Goal: Task Accomplishment & Management: Manage account settings

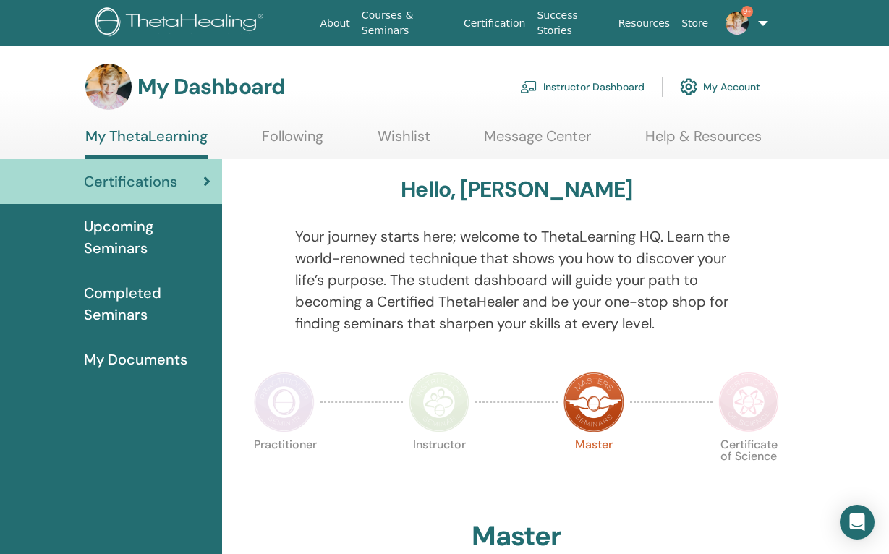
click at [603, 84] on link "Instructor Dashboard" at bounding box center [582, 87] width 124 height 32
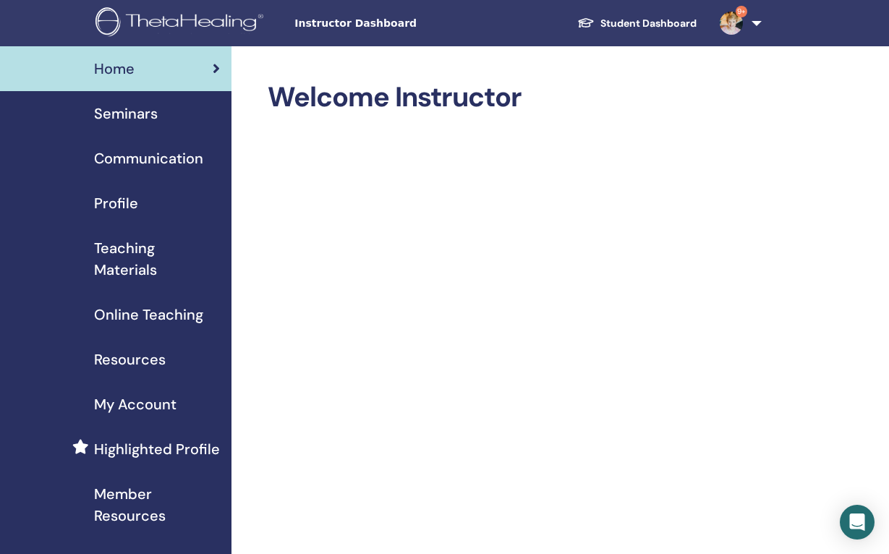
click at [131, 113] on span "Seminars" at bounding box center [126, 114] width 64 height 22
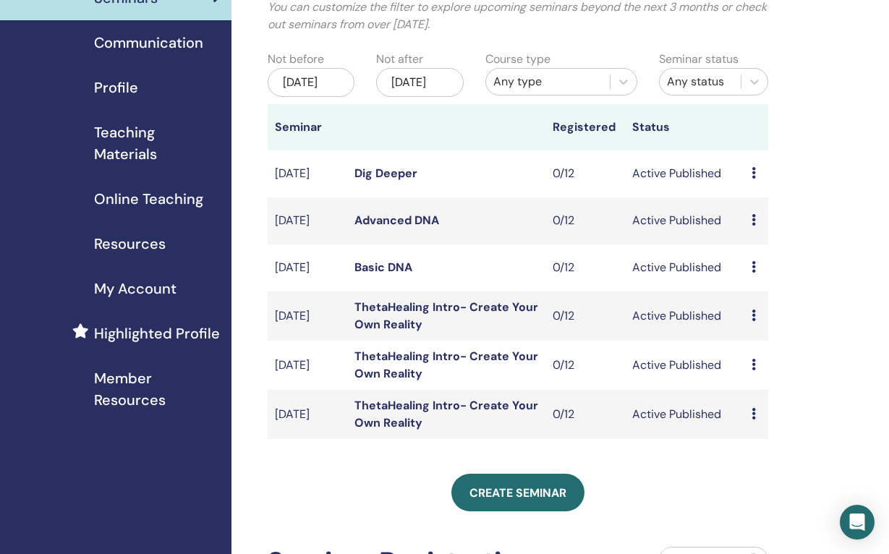
scroll to position [117, 0]
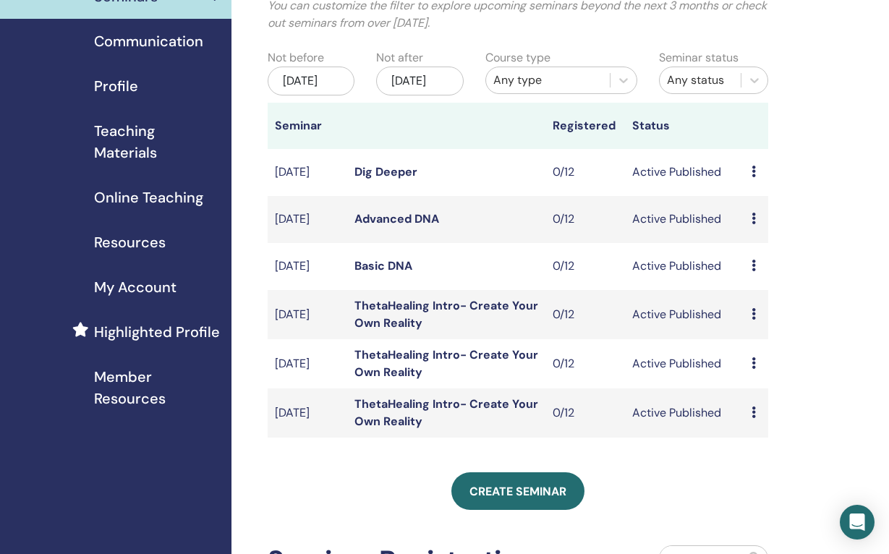
click at [381, 179] on link "Dig Deeper" at bounding box center [385, 171] width 63 height 15
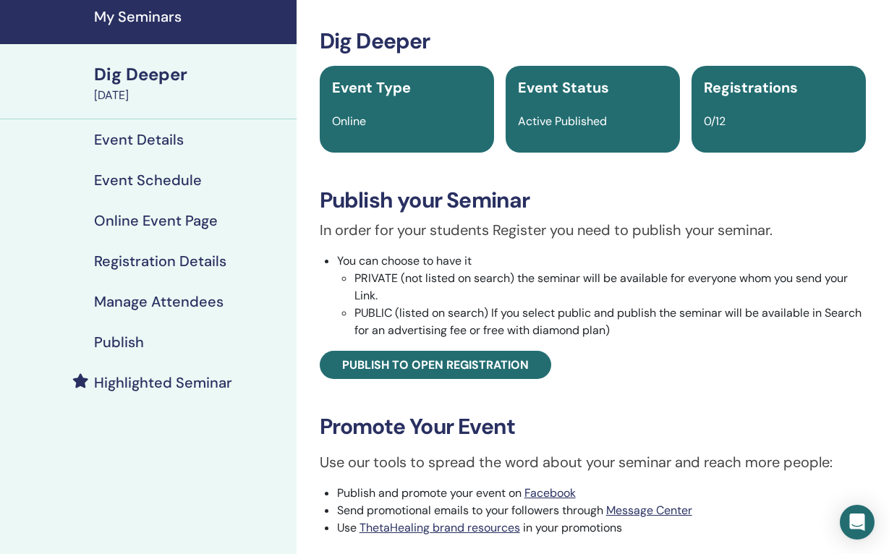
scroll to position [53, 0]
click at [178, 262] on h4 "Registration Details" at bounding box center [160, 260] width 132 height 17
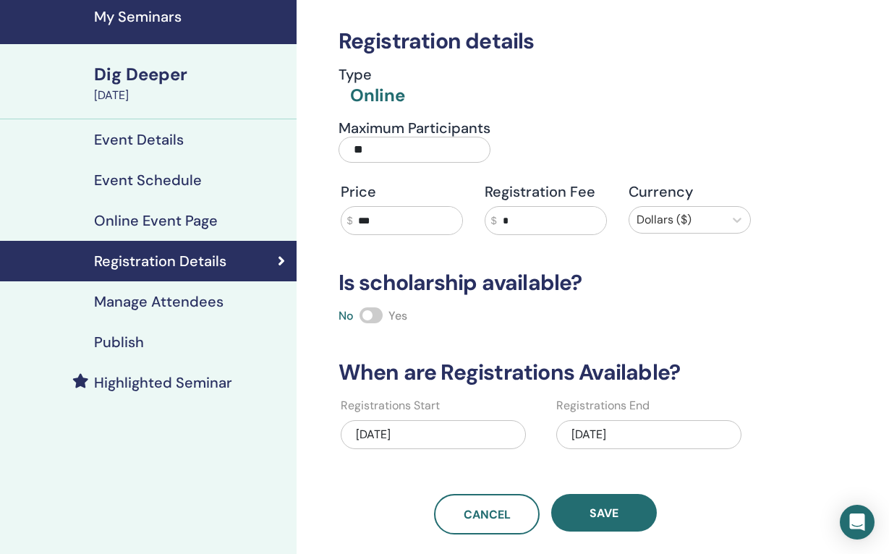
click at [389, 217] on input "***" at bounding box center [406, 220] width 109 height 27
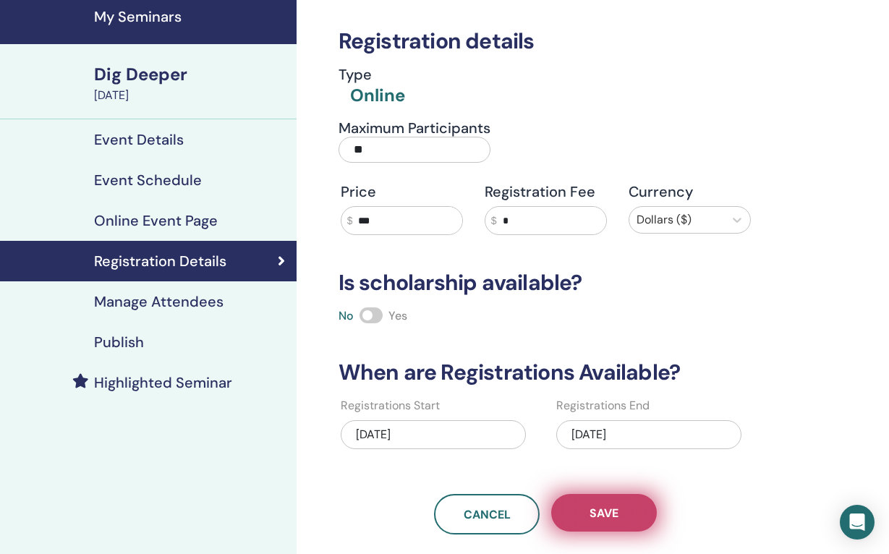
type input "***"
click at [627, 517] on button "Save" at bounding box center [604, 513] width 106 height 38
click at [621, 513] on button "Save" at bounding box center [604, 513] width 106 height 38
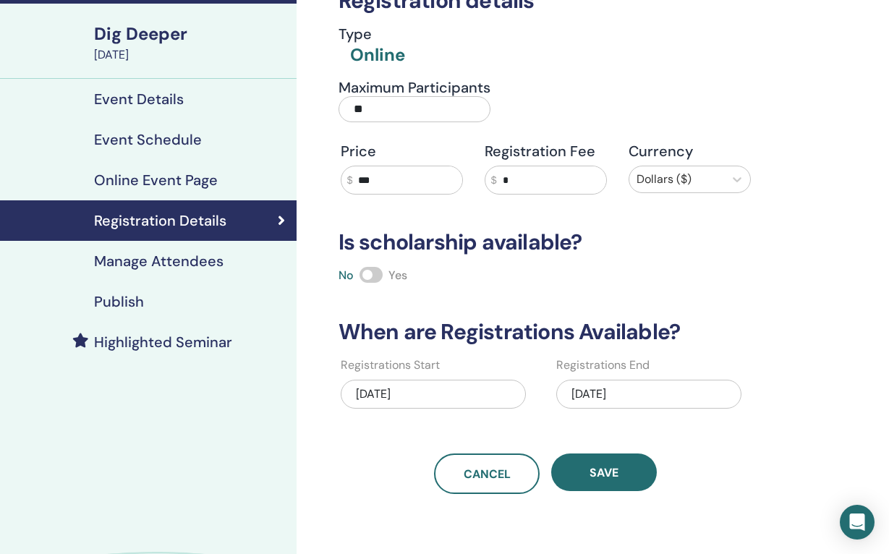
scroll to position [96, 0]
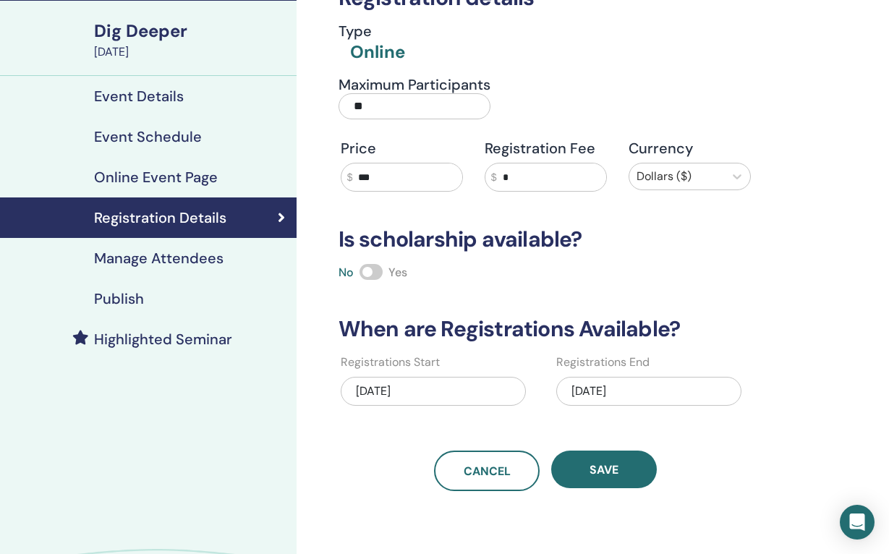
click at [131, 297] on h4 "Publish" at bounding box center [119, 298] width 50 height 17
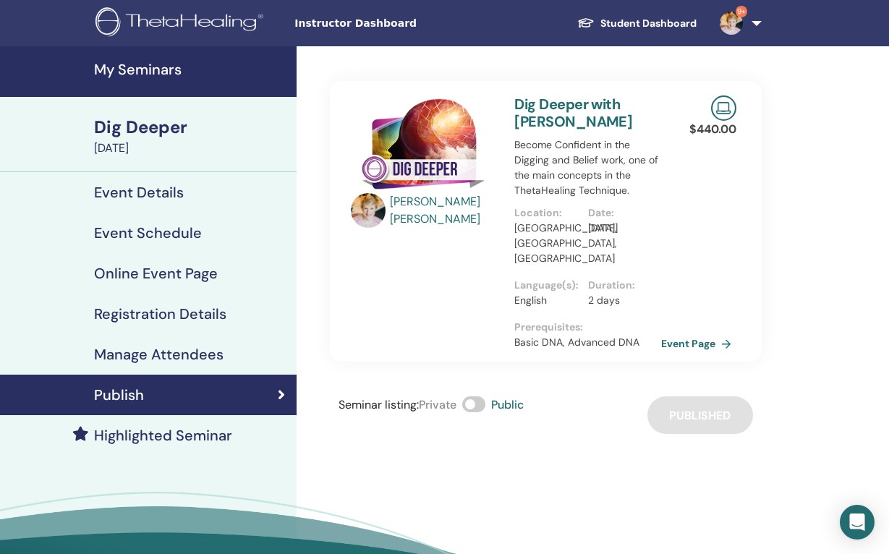
click at [141, 71] on h4 "My Seminars" at bounding box center [191, 69] width 194 height 17
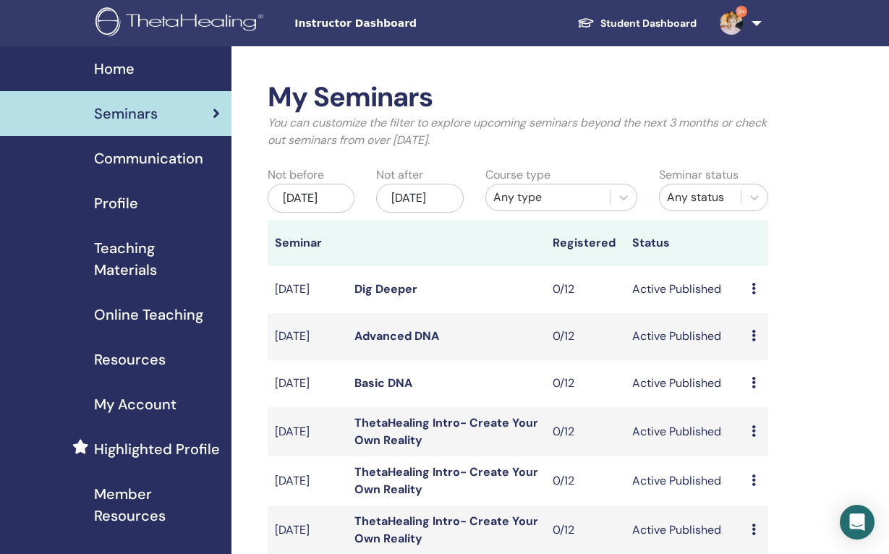
click at [408, 344] on link "Advanced DNA" at bounding box center [396, 335] width 85 height 15
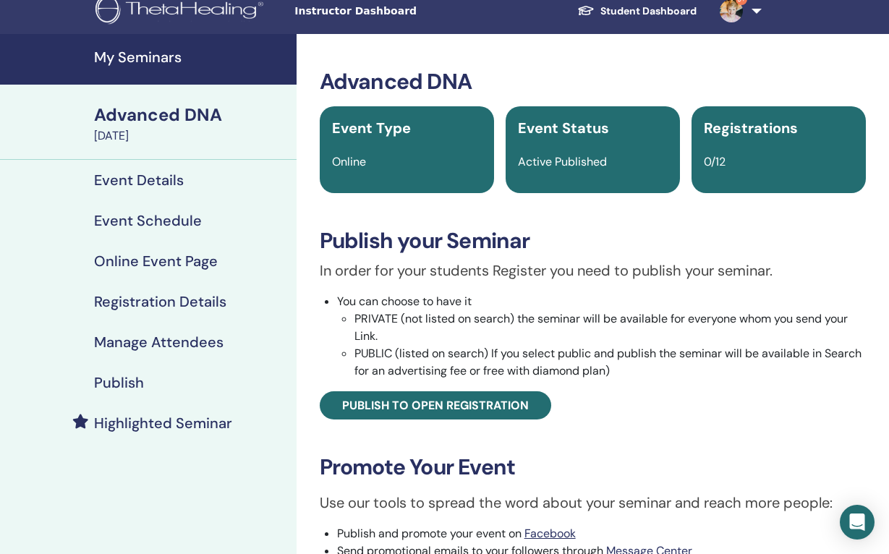
scroll to position [17, 0]
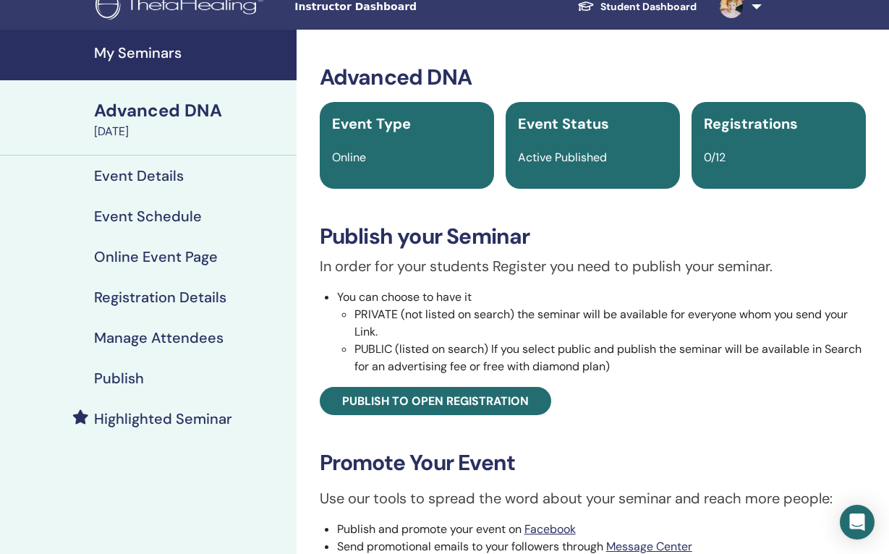
click at [150, 299] on h4 "Registration Details" at bounding box center [160, 297] width 132 height 17
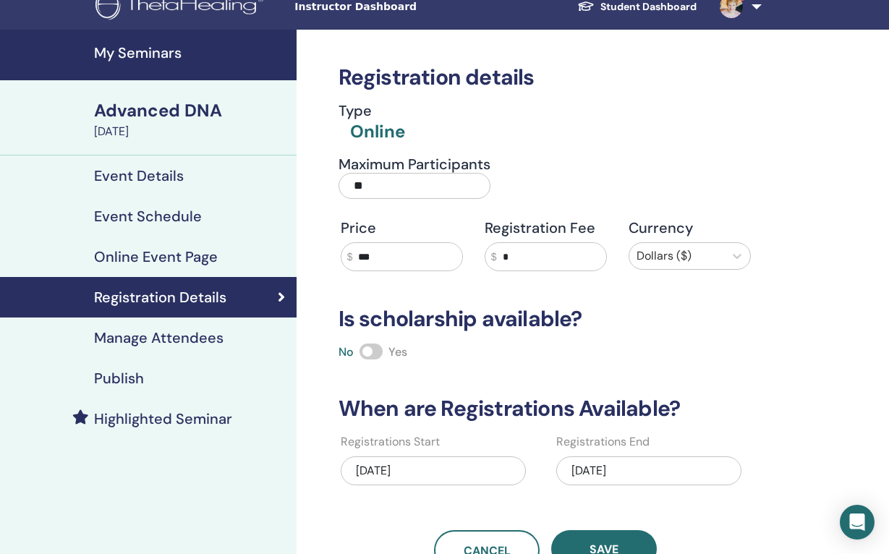
click at [386, 259] on input "***" at bounding box center [406, 256] width 109 height 27
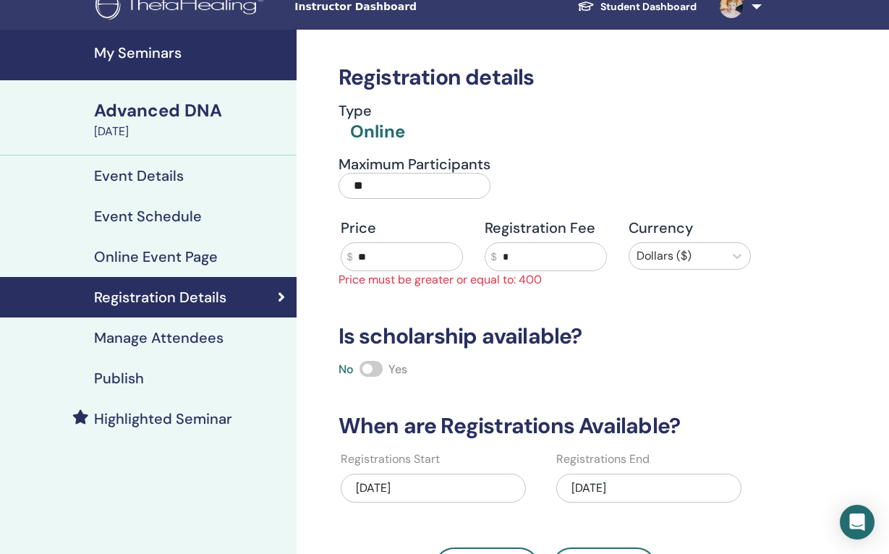
type input "*"
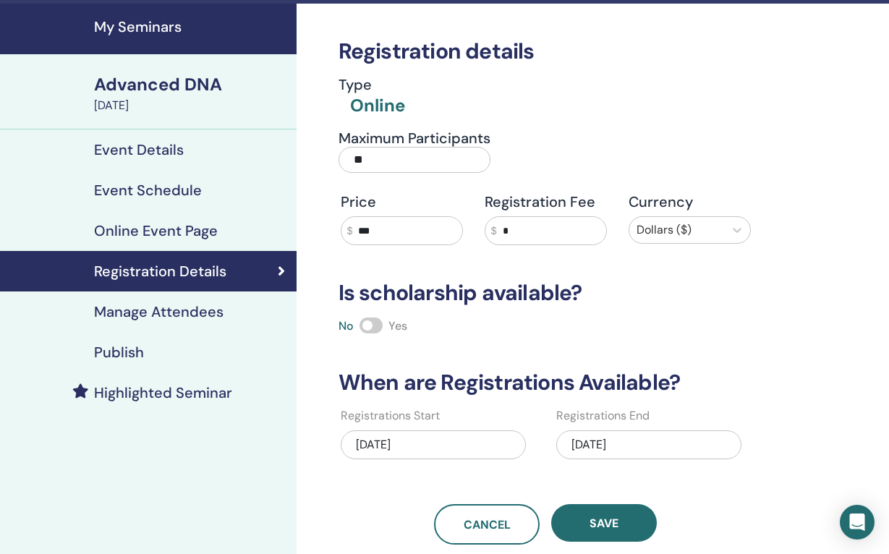
scroll to position [50, 0]
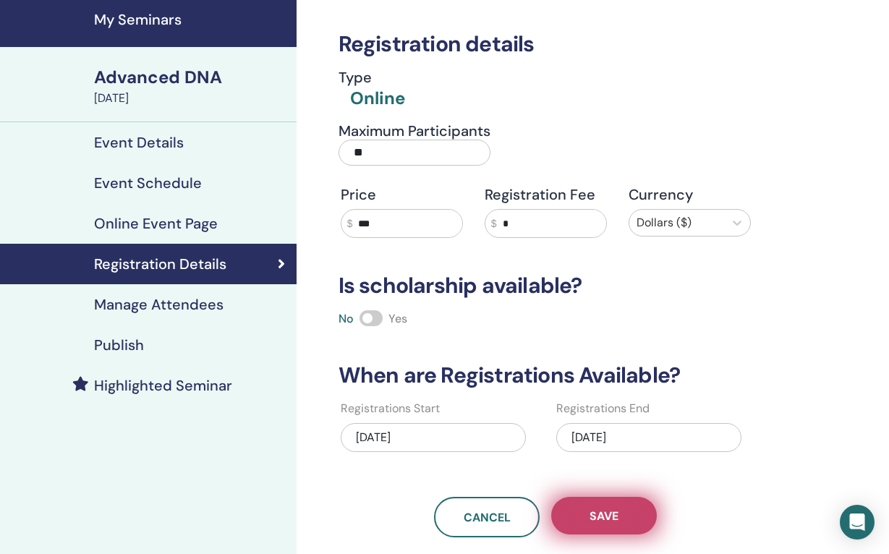
type input "***"
click at [611, 514] on span "Save" at bounding box center [604, 516] width 29 height 15
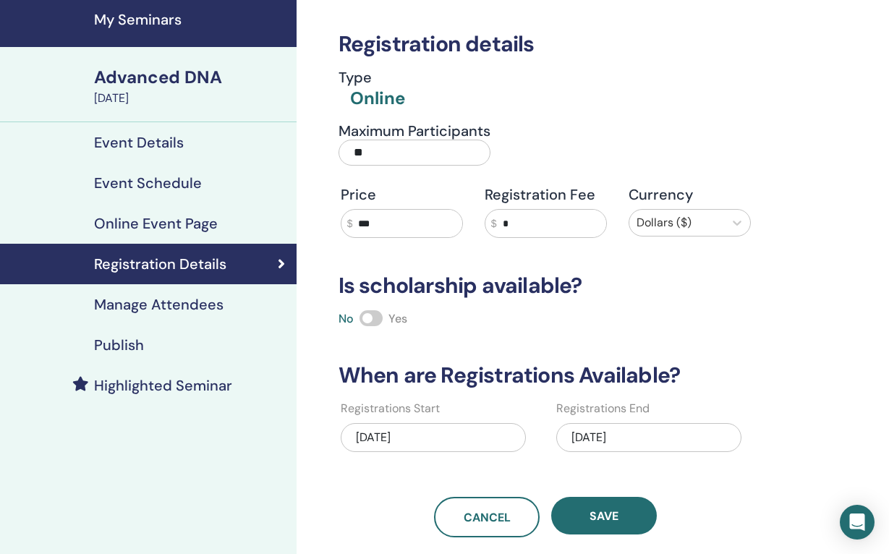
click at [123, 341] on h4 "Publish" at bounding box center [119, 344] width 50 height 17
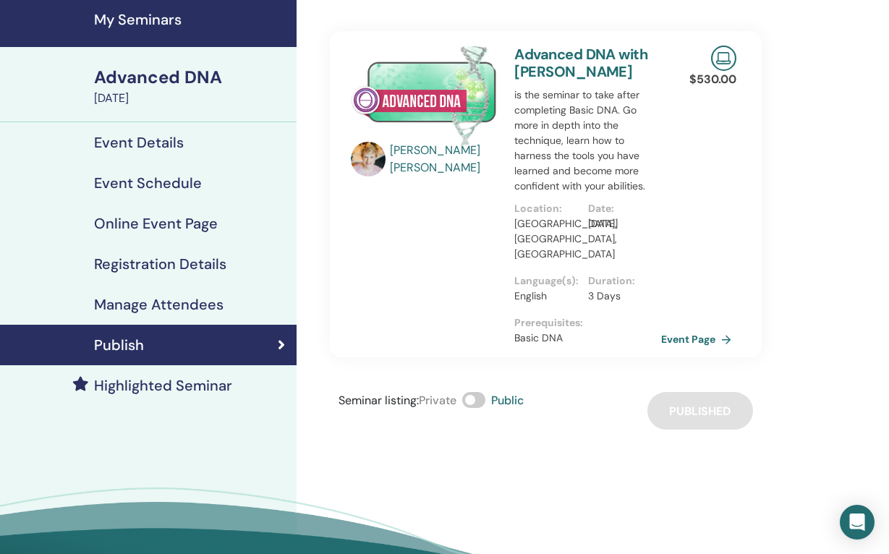
click at [131, 22] on h4 "My Seminars" at bounding box center [191, 19] width 194 height 17
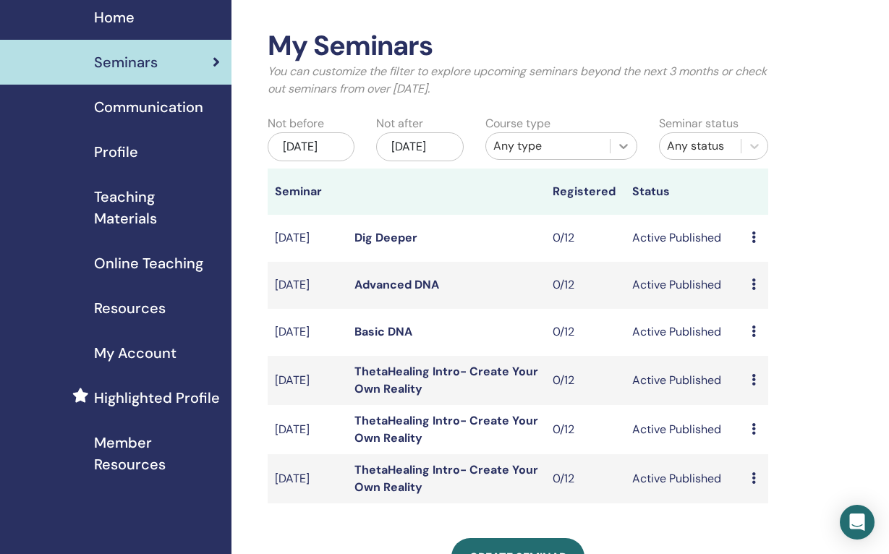
scroll to position [54, 0]
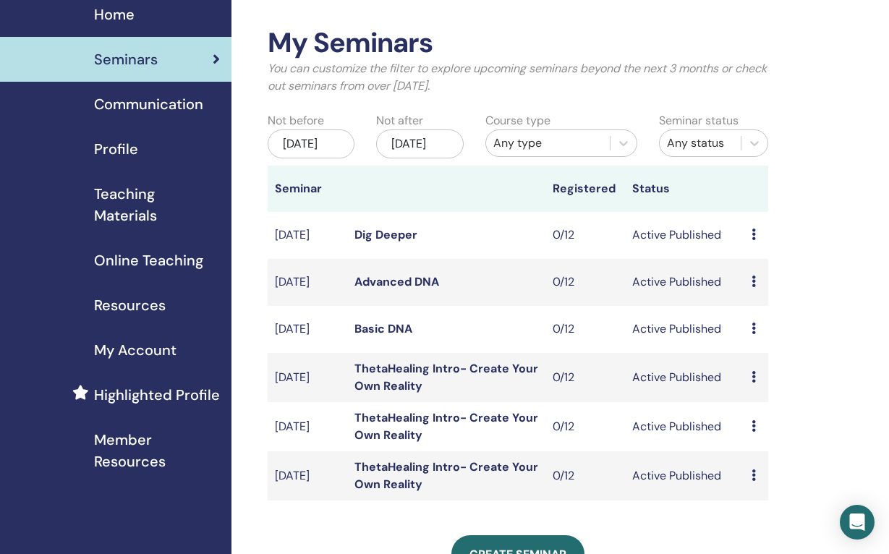
click at [380, 336] on link "Basic DNA" at bounding box center [383, 328] width 58 height 15
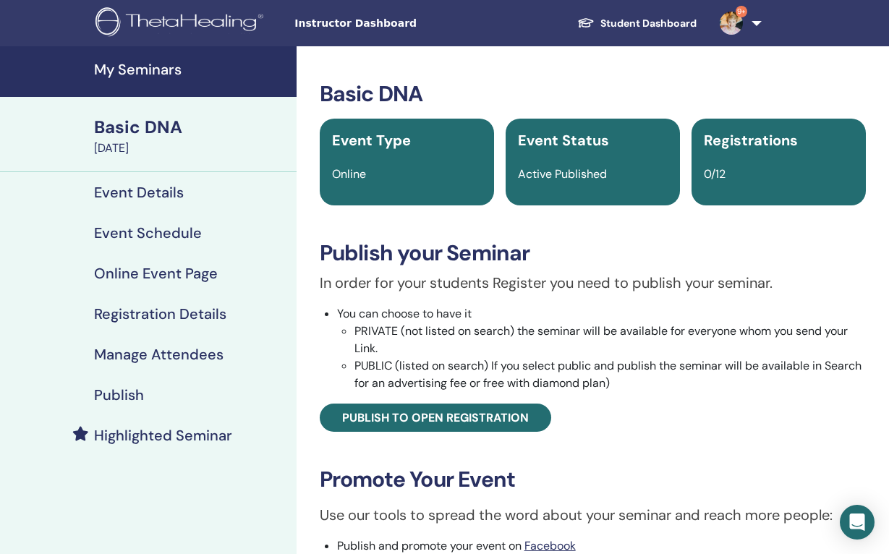
click at [155, 315] on h4 "Registration Details" at bounding box center [160, 313] width 132 height 17
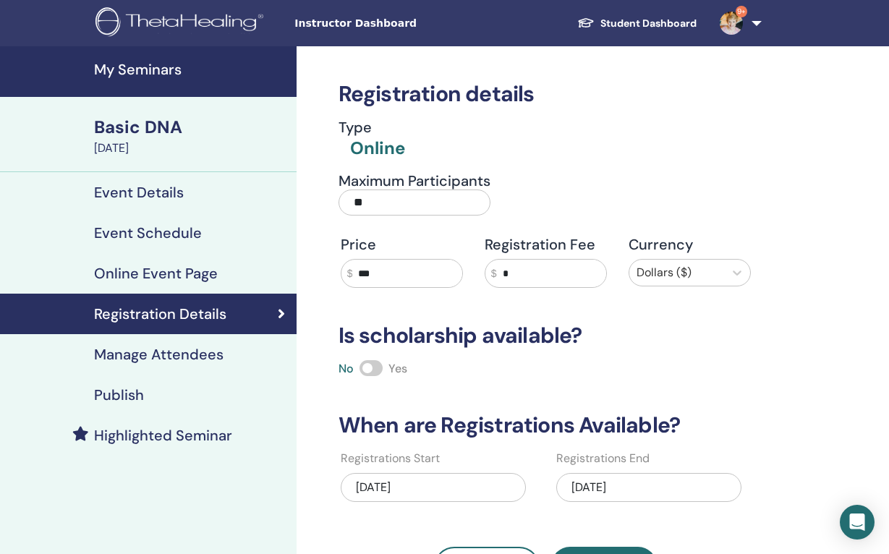
click at [386, 278] on input "***" at bounding box center [406, 273] width 109 height 27
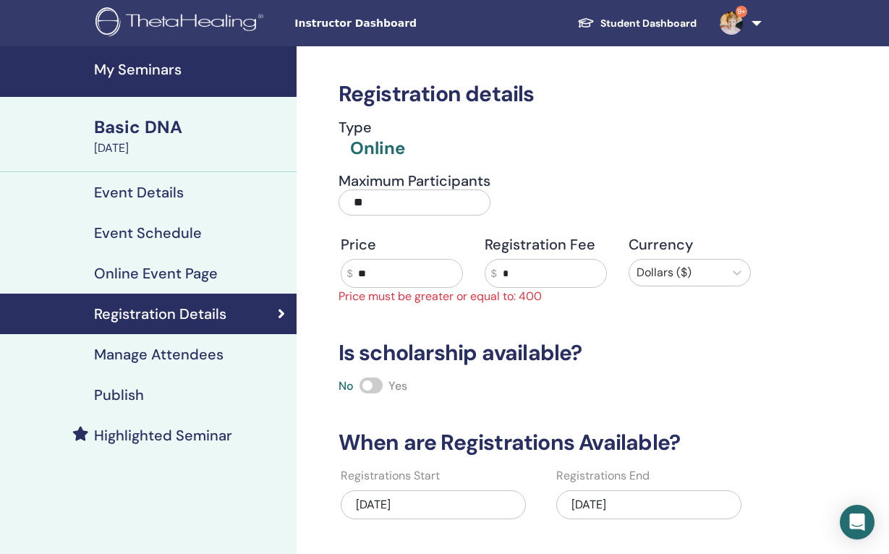
type input "*"
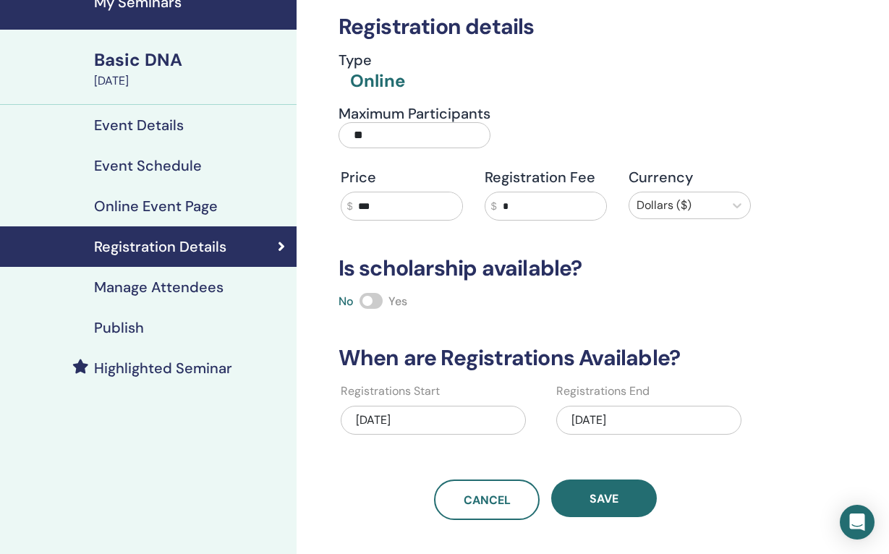
scroll to position [67, 0]
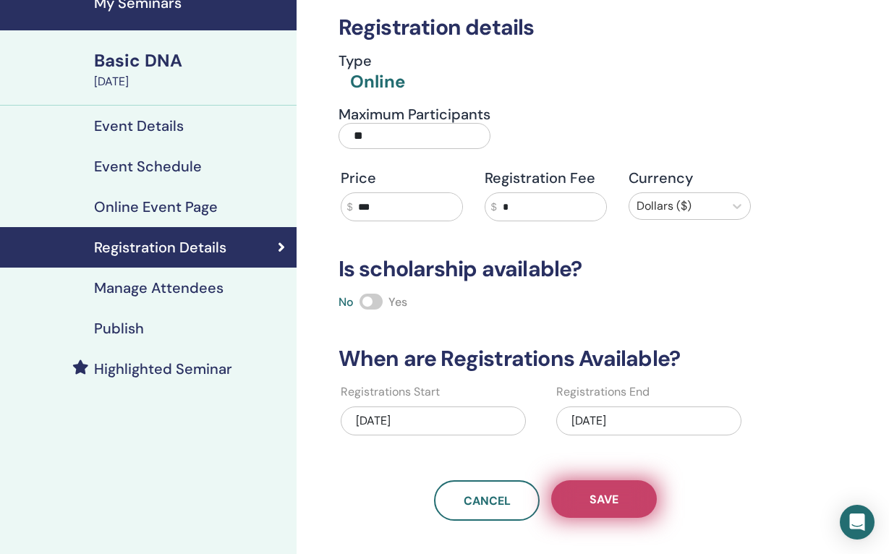
type input "***"
click at [612, 502] on span "Save" at bounding box center [604, 499] width 29 height 15
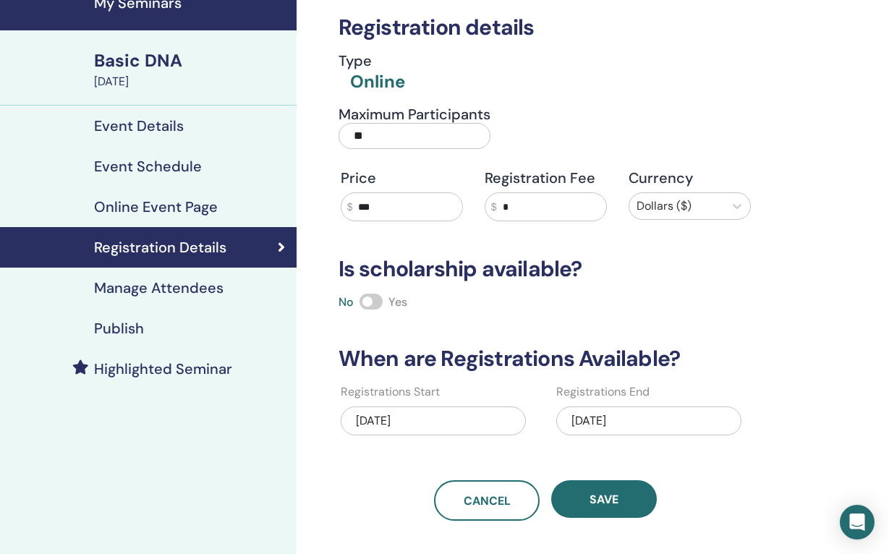
click at [121, 322] on h4 "Publish" at bounding box center [119, 328] width 50 height 17
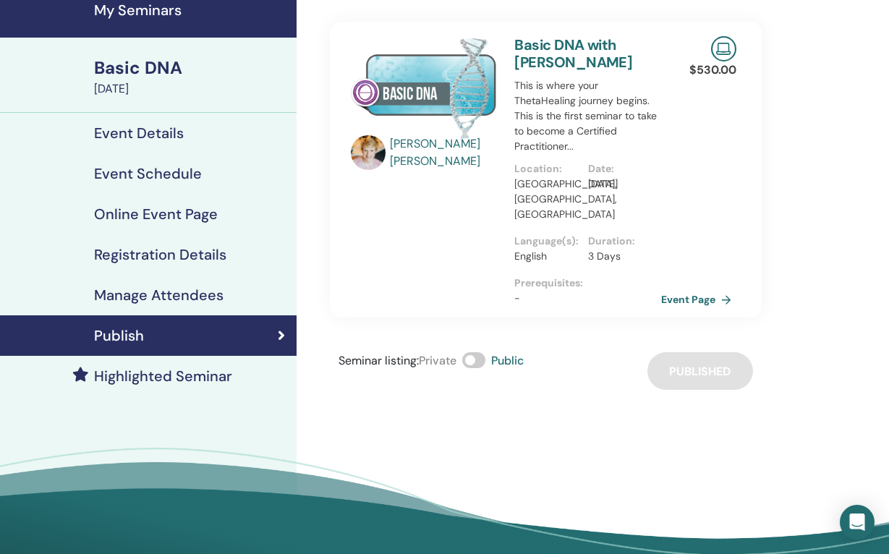
scroll to position [59, 0]
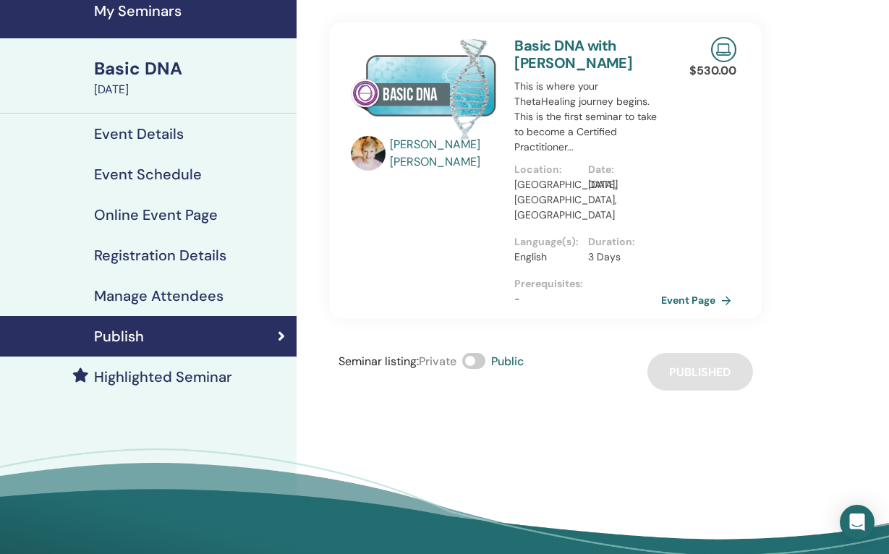
click at [130, 13] on h4 "My Seminars" at bounding box center [191, 10] width 194 height 17
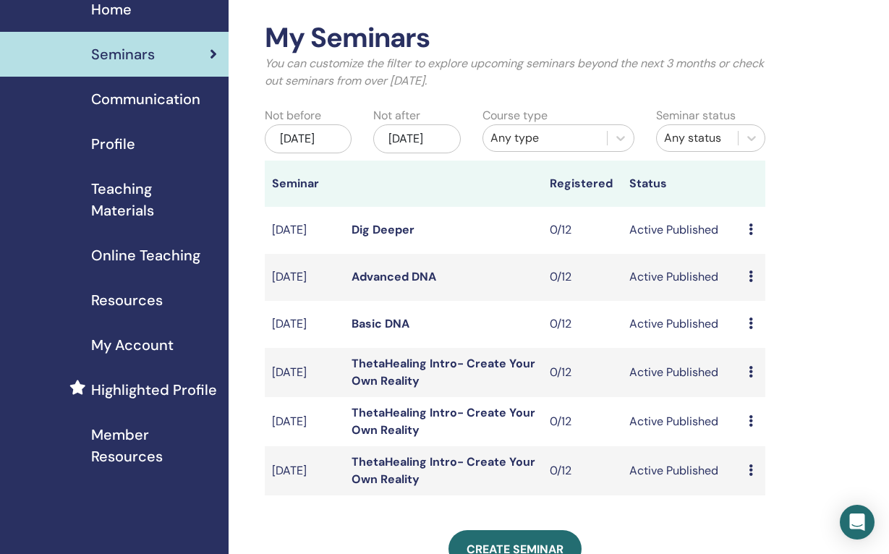
scroll to position [64, 3]
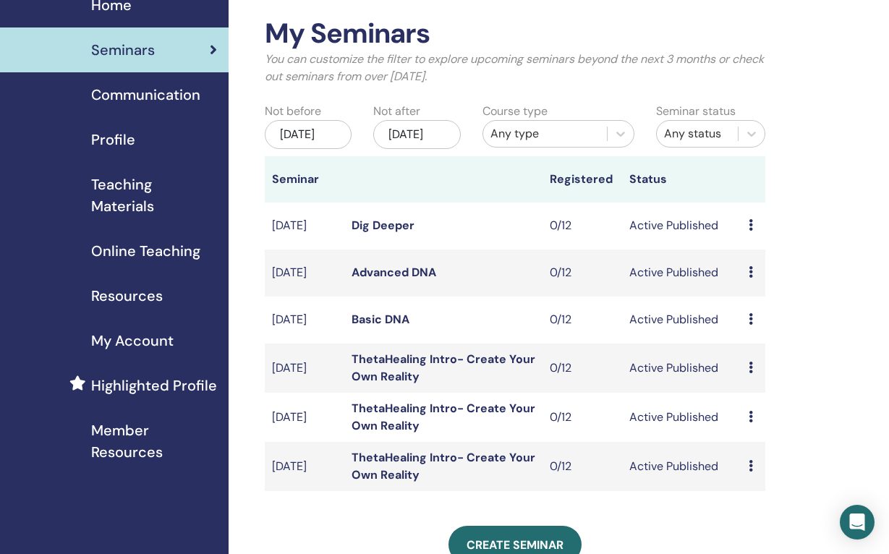
click at [430, 135] on div "Dec/26, 2025" at bounding box center [416, 134] width 87 height 29
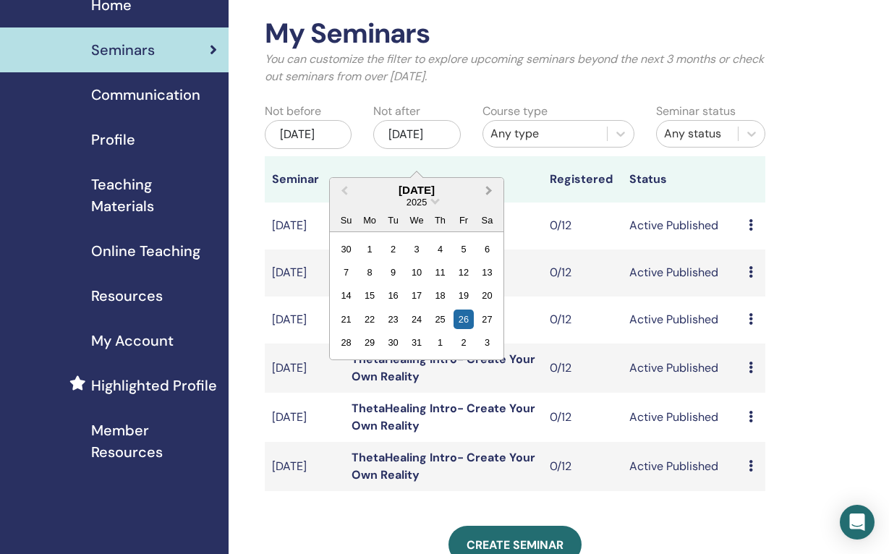
click at [489, 190] on span "Next Month" at bounding box center [489, 189] width 0 height 15
click at [465, 342] on div "30" at bounding box center [464, 343] width 20 height 20
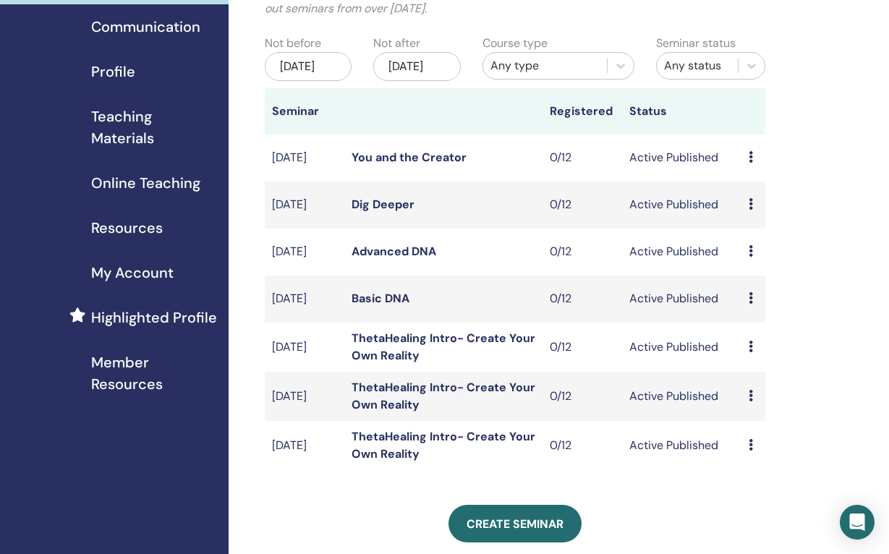
scroll to position [106, 3]
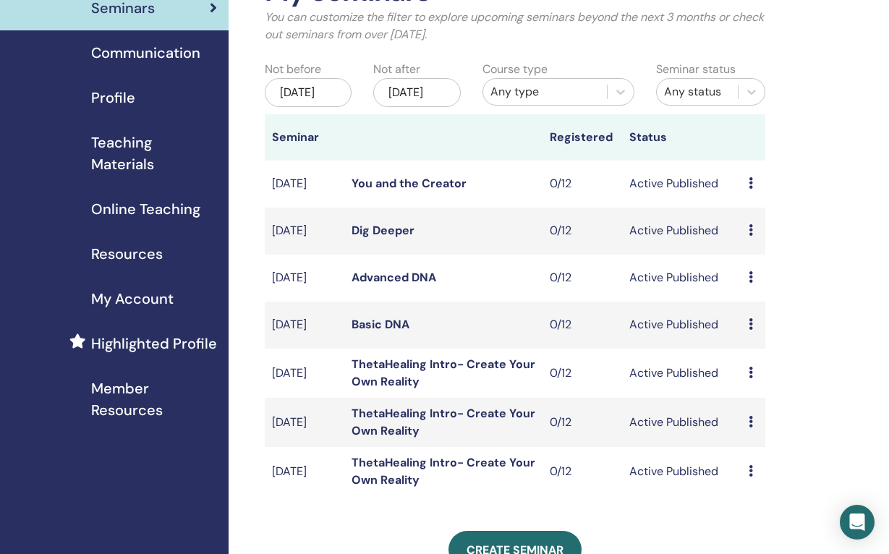
click at [434, 191] on link "You and the Creator" at bounding box center [409, 183] width 115 height 15
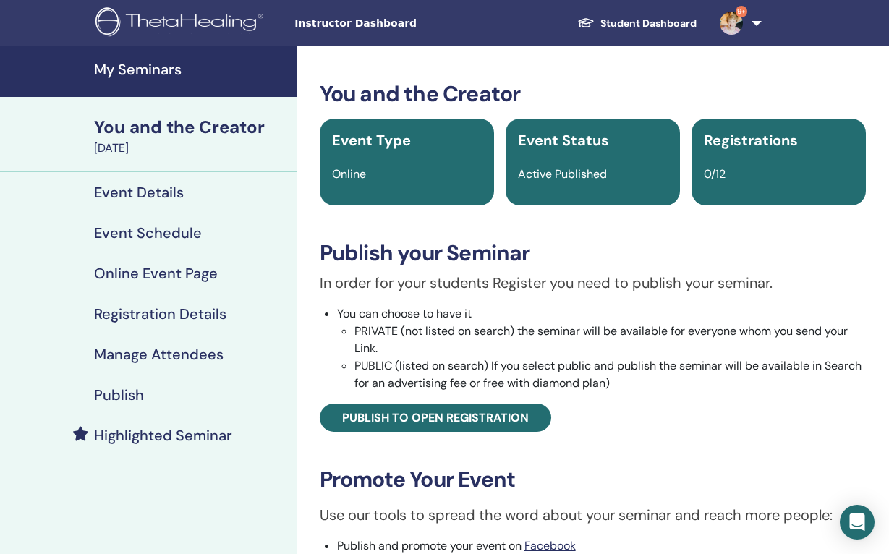
click at [174, 315] on h4 "Registration Details" at bounding box center [160, 313] width 132 height 17
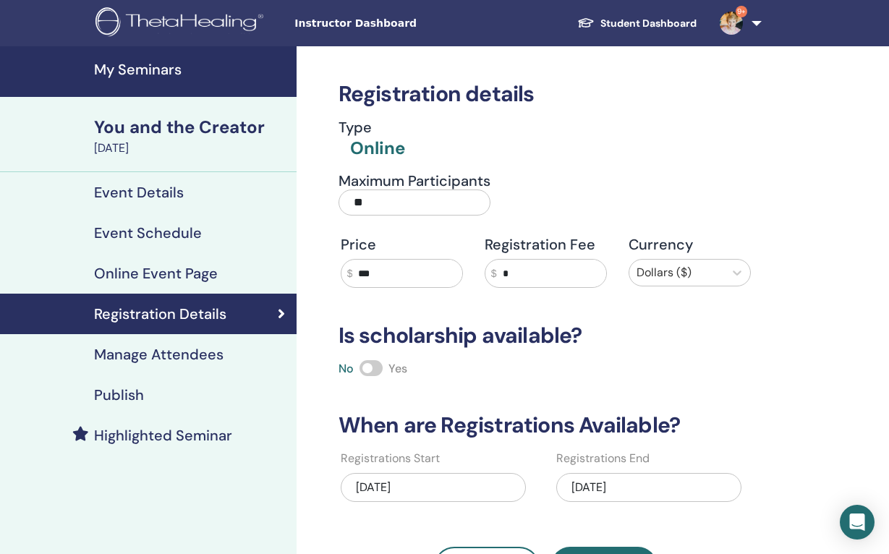
click at [393, 276] on input "***" at bounding box center [406, 273] width 109 height 27
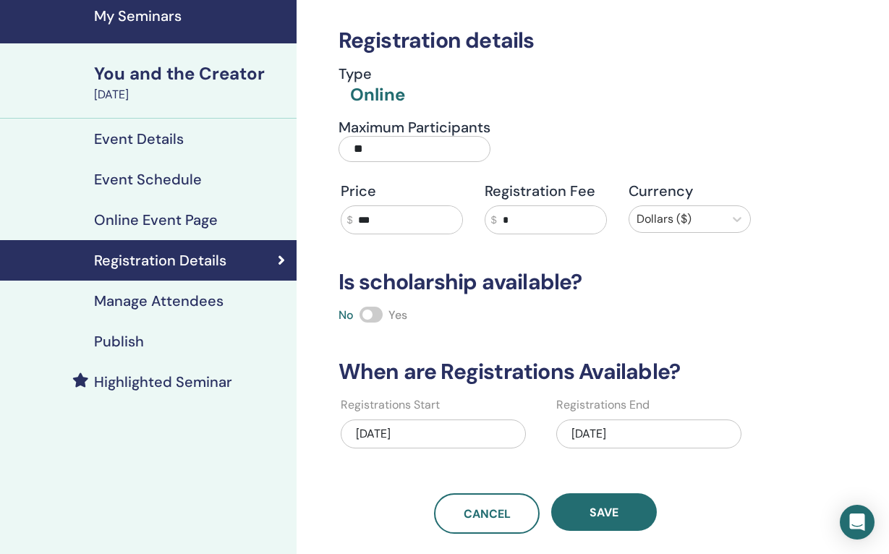
scroll to position [69, 0]
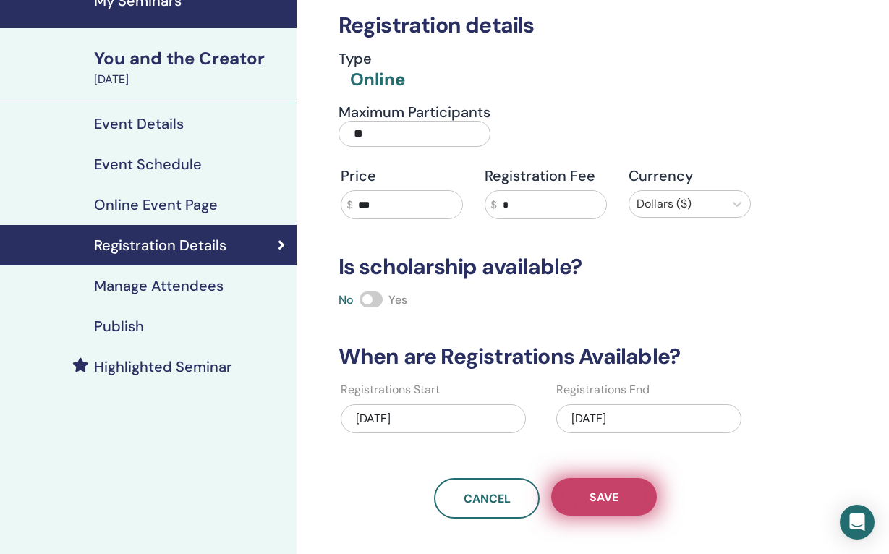
type input "***"
click at [627, 499] on button "Save" at bounding box center [604, 497] width 106 height 38
click at [617, 491] on span "Save" at bounding box center [604, 497] width 29 height 15
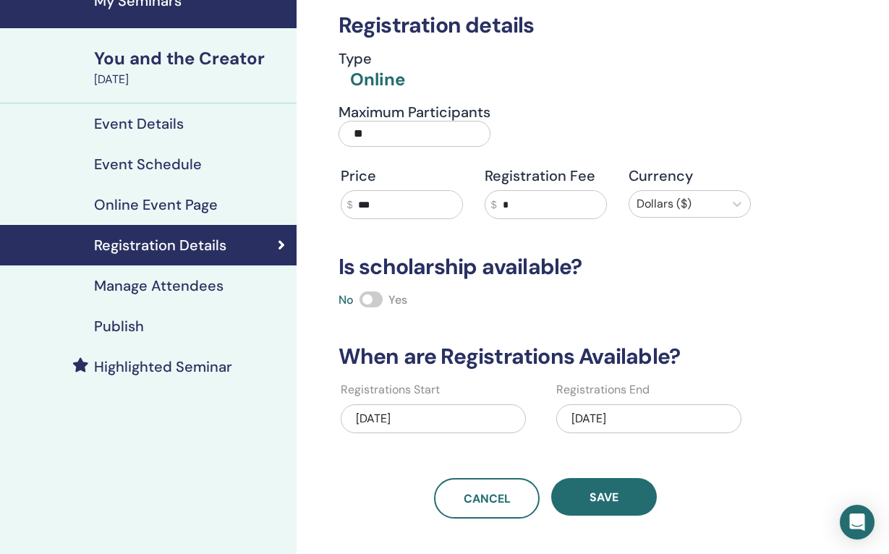
click at [124, 318] on h4 "Publish" at bounding box center [119, 326] width 50 height 17
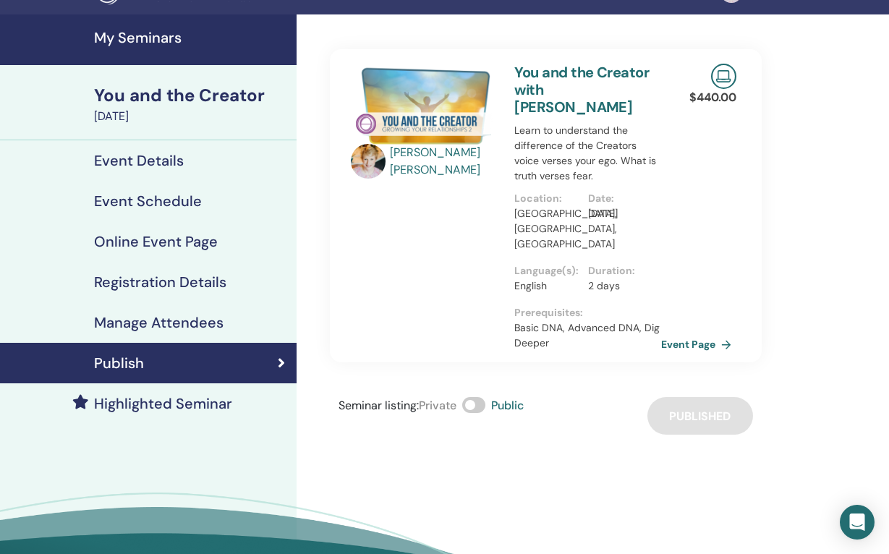
scroll to position [25, 0]
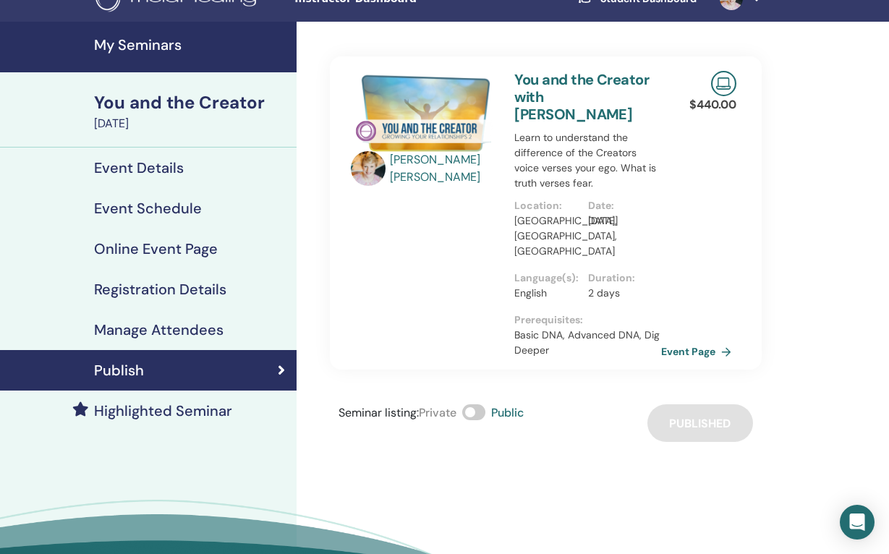
click at [145, 45] on h4 "My Seminars" at bounding box center [191, 44] width 194 height 17
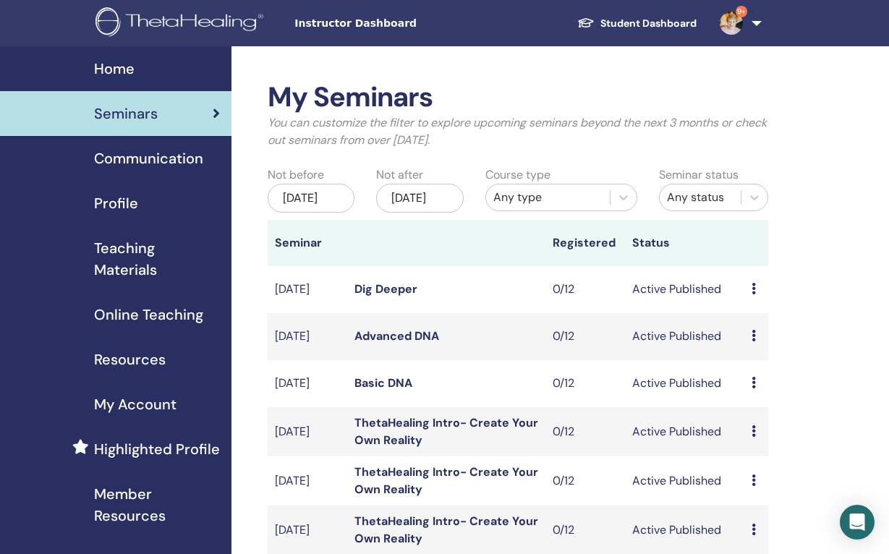
click at [418, 207] on div "[DATE]" at bounding box center [419, 198] width 87 height 29
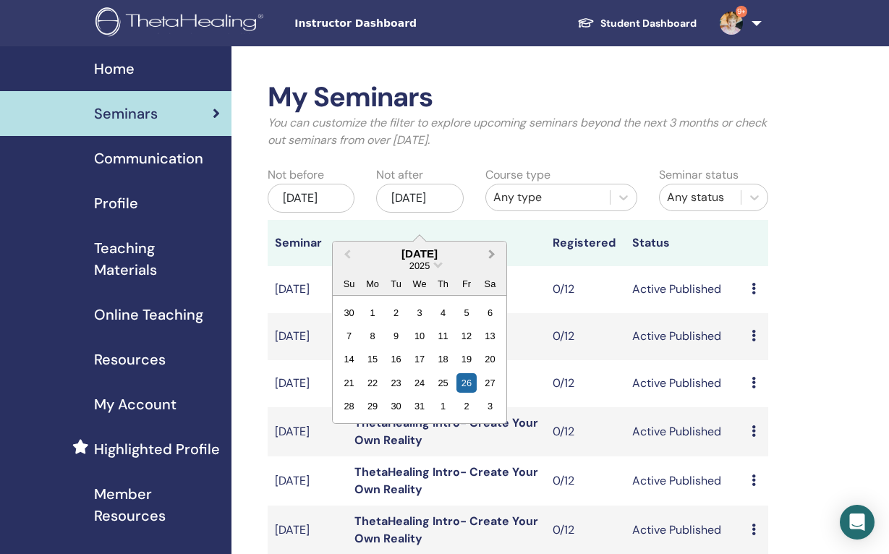
click at [497, 257] on button "Next Month" at bounding box center [493, 254] width 23 height 23
click at [493, 405] on div "31" at bounding box center [490, 406] width 20 height 20
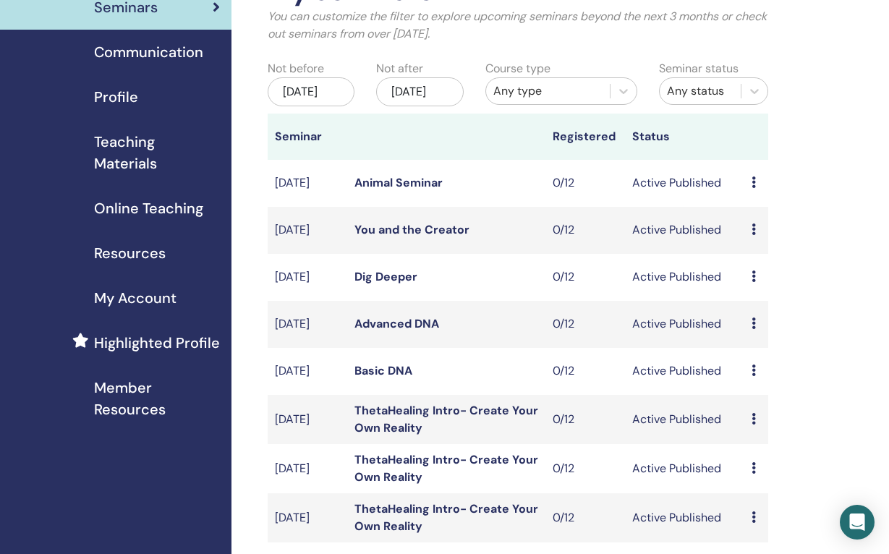
scroll to position [106, 0]
click at [404, 191] on link "Animal Seminar" at bounding box center [398, 183] width 88 height 15
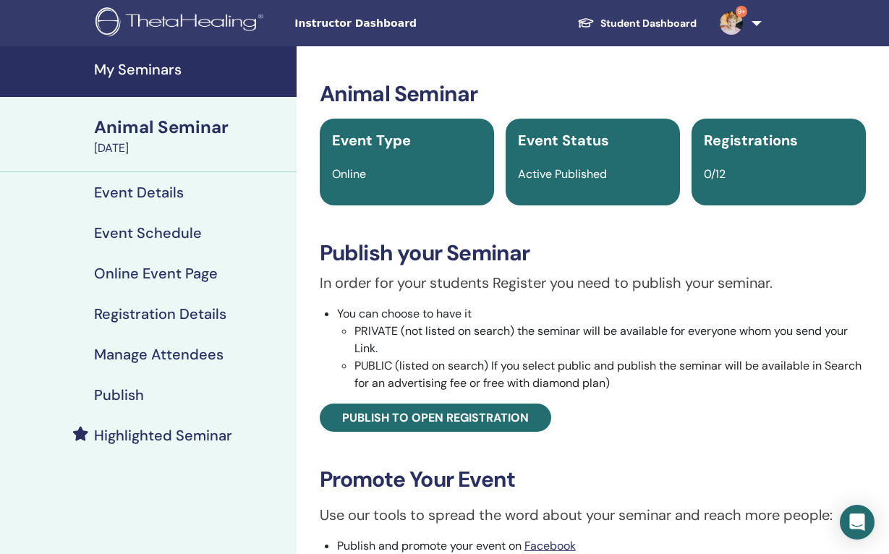
click at [121, 392] on h4 "Publish" at bounding box center [119, 394] width 50 height 17
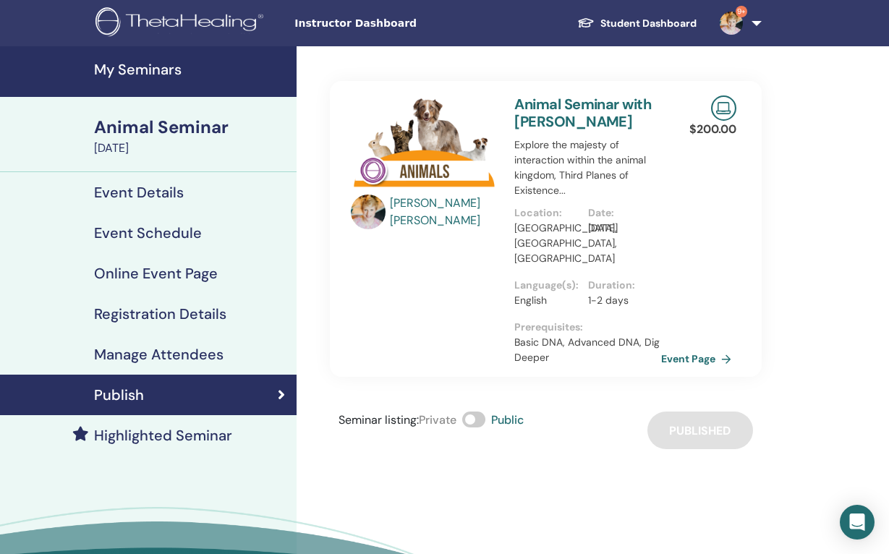
click at [143, 310] on h4 "Registration Details" at bounding box center [160, 313] width 132 height 17
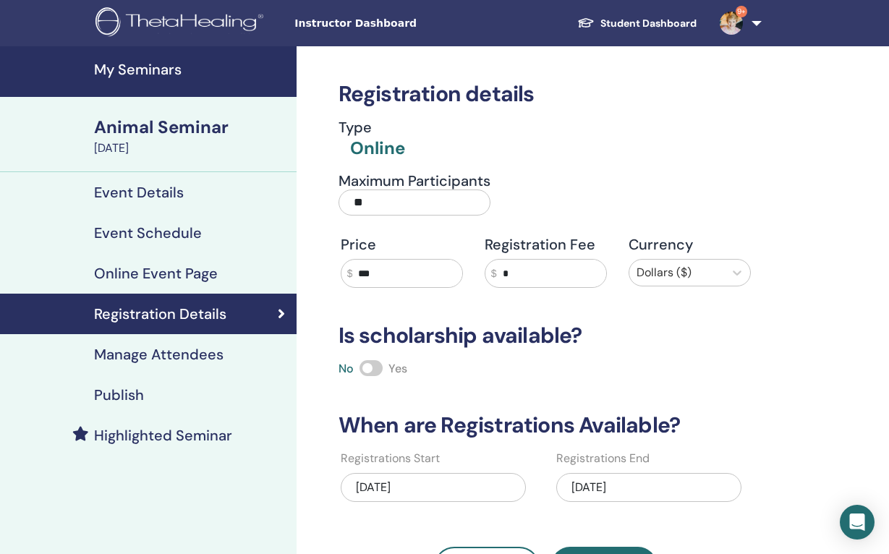
click at [394, 271] on input "***" at bounding box center [406, 273] width 109 height 27
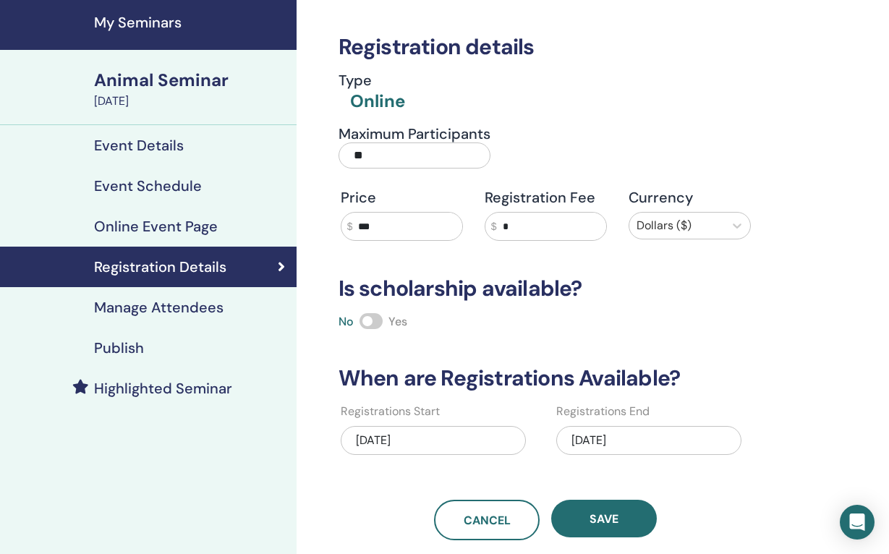
scroll to position [43, 0]
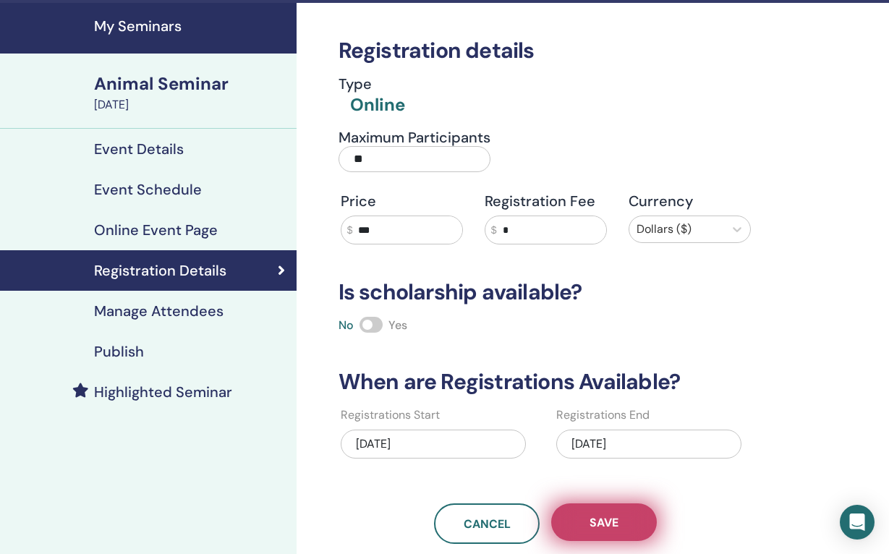
type input "***"
click at [618, 522] on span "Save" at bounding box center [604, 522] width 29 height 15
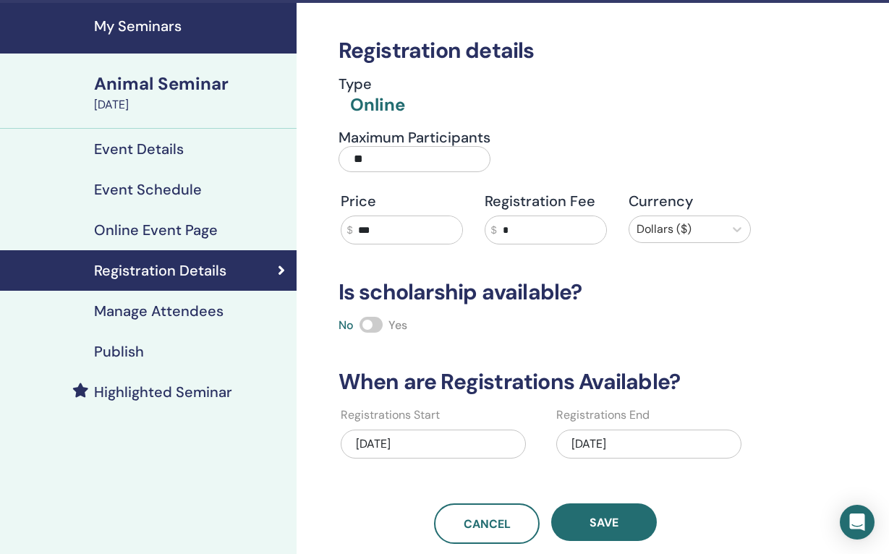
click at [166, 20] on h4 "My Seminars" at bounding box center [191, 25] width 194 height 17
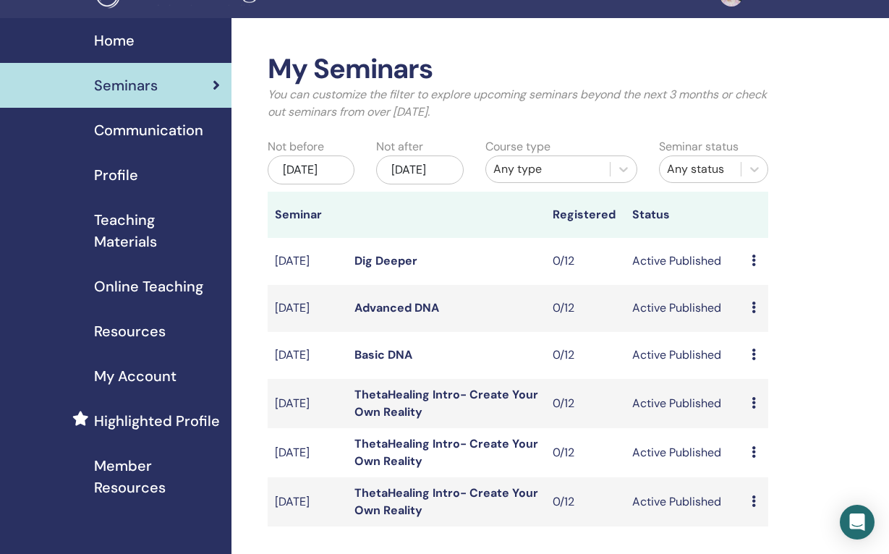
scroll to position [29, 0]
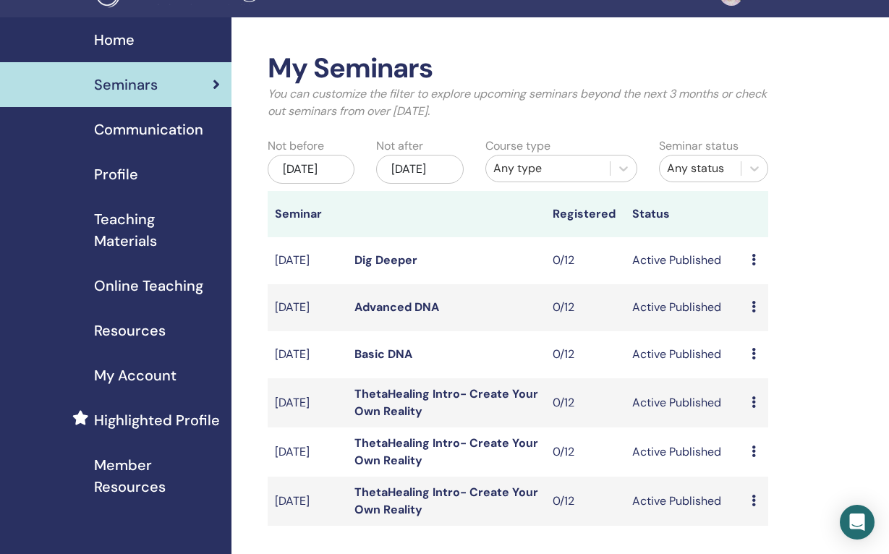
click at [757, 269] on div "Preview Edit Attendees Cancel" at bounding box center [756, 260] width 9 height 17
click at [764, 286] on link "Preview" at bounding box center [761, 283] width 41 height 15
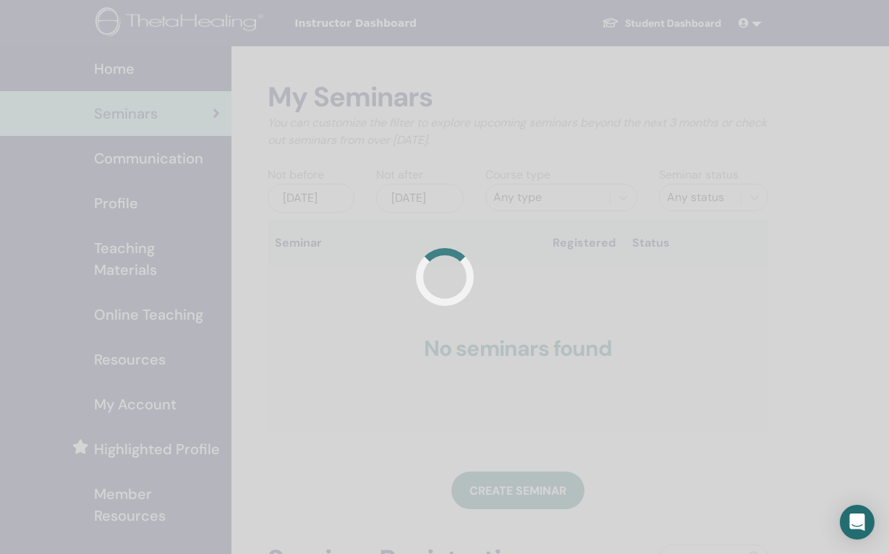
scroll to position [29, 0]
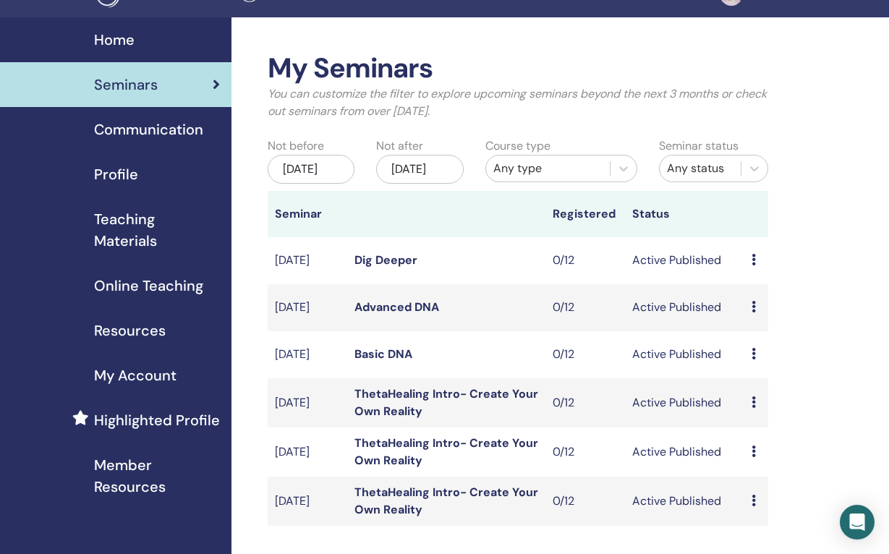
click at [753, 312] on icon at bounding box center [754, 307] width 4 height 12
click at [765, 333] on link "Preview" at bounding box center [757, 335] width 41 height 15
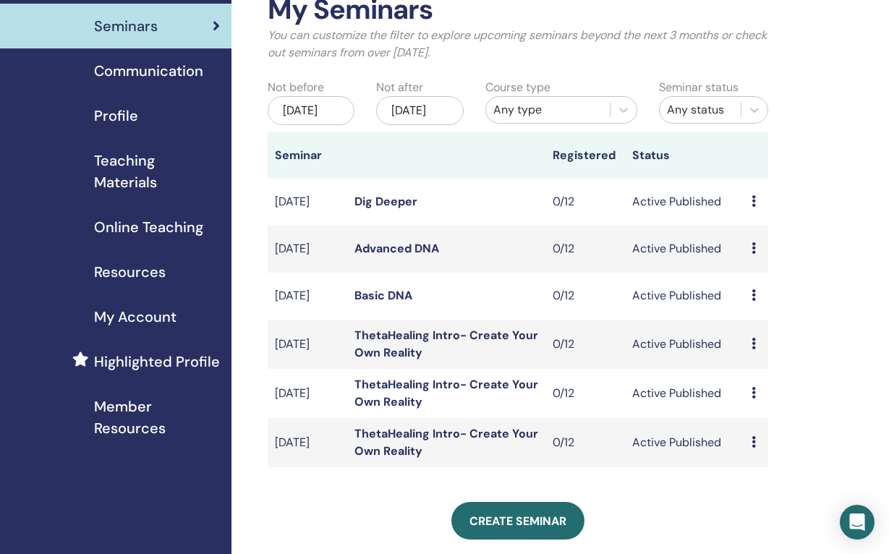
scroll to position [90, 0]
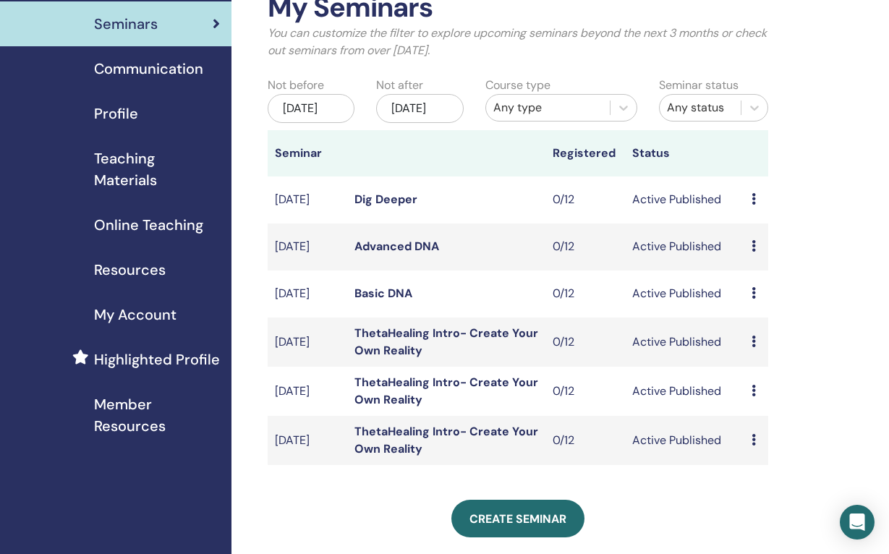
click at [754, 299] on icon at bounding box center [754, 293] width 4 height 12
click at [757, 326] on link "Preview" at bounding box center [758, 324] width 41 height 15
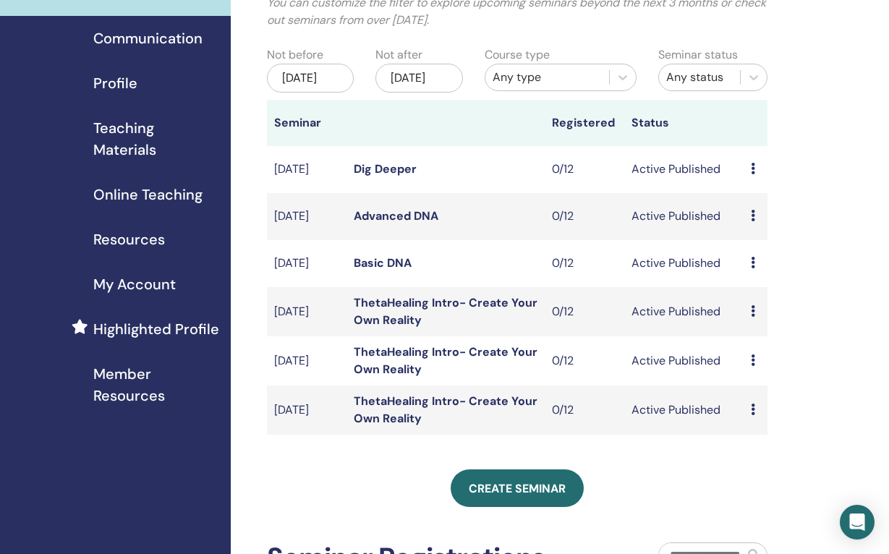
scroll to position [91, 1]
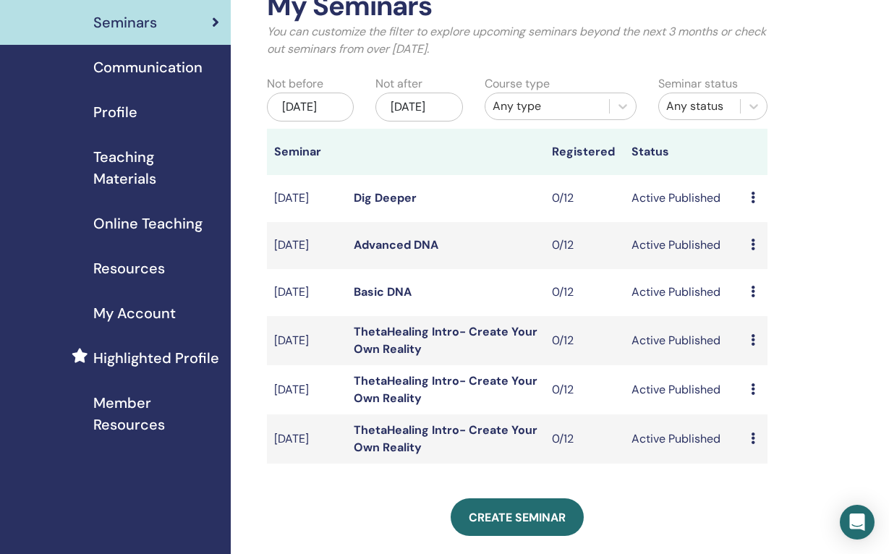
click at [428, 114] on div "Dec/26, 2025" at bounding box center [418, 107] width 87 height 29
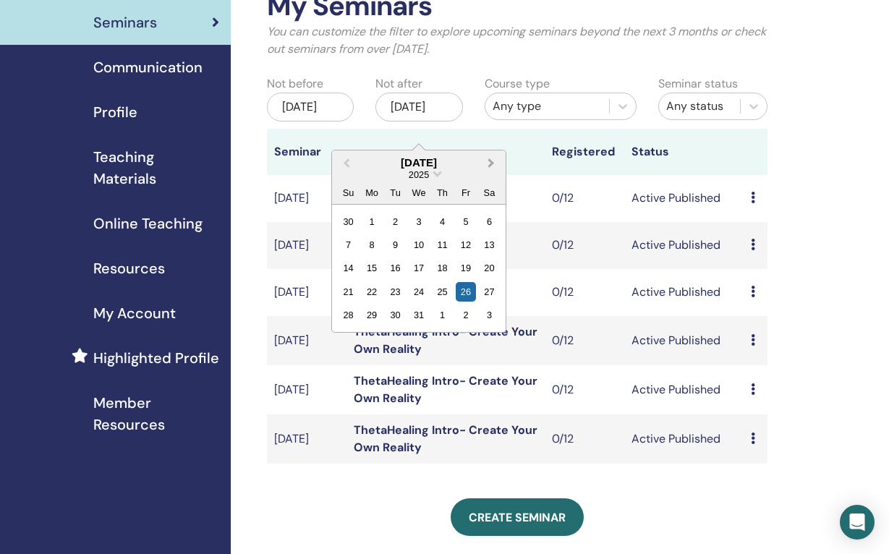
click at [491, 163] on span "Next Month" at bounding box center [491, 162] width 0 height 15
click at [491, 313] on div "31" at bounding box center [490, 315] width 20 height 20
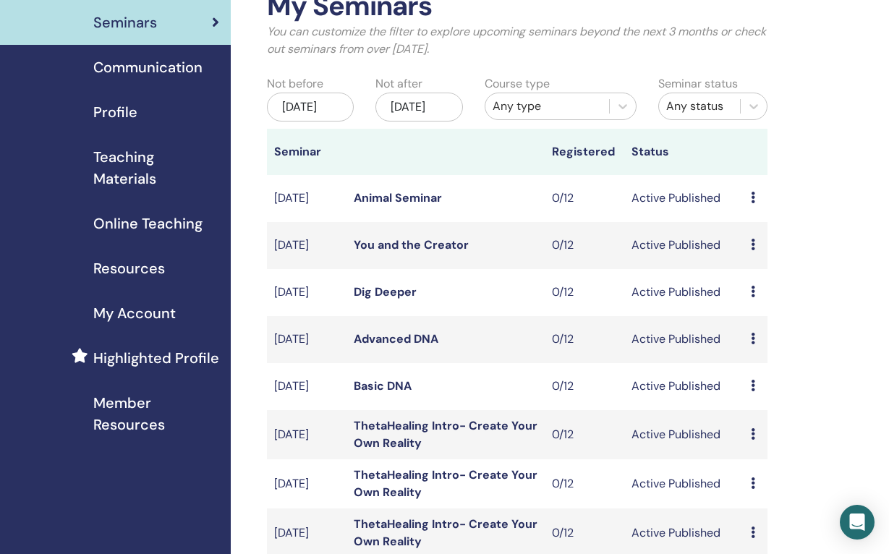
click at [752, 250] on icon at bounding box center [753, 245] width 4 height 12
click at [764, 268] on link "Preview" at bounding box center [756, 272] width 41 height 15
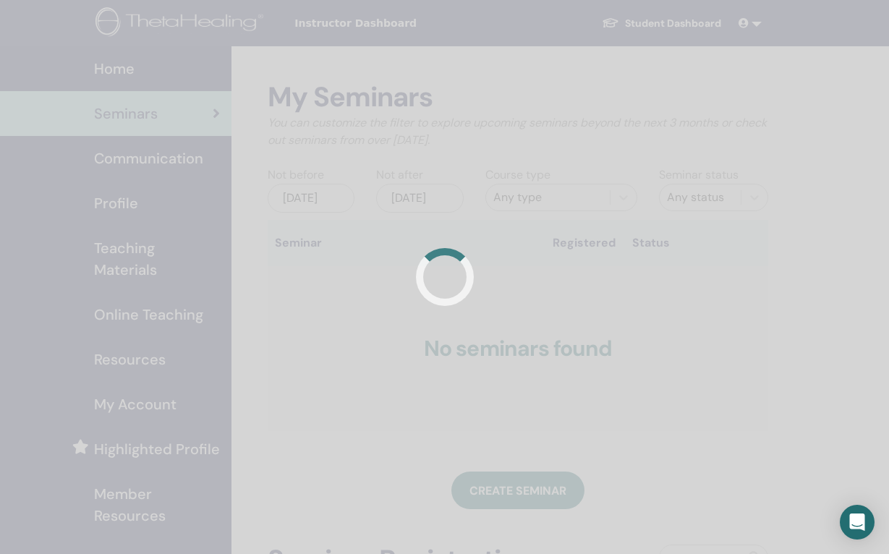
scroll to position [91, 1]
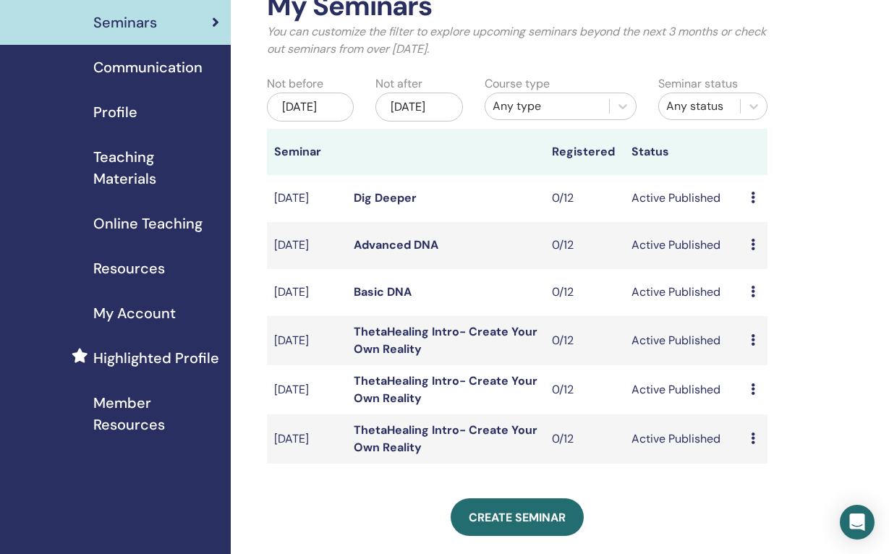
click at [428, 114] on div "[DATE]" at bounding box center [418, 107] width 87 height 29
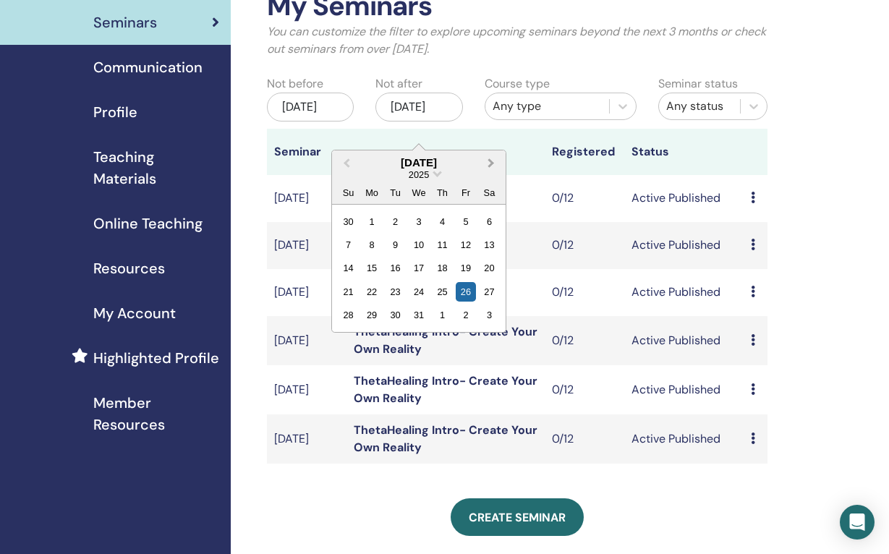
click at [491, 161] on span "Next Month" at bounding box center [491, 162] width 0 height 15
click at [491, 315] on div "31" at bounding box center [490, 315] width 20 height 20
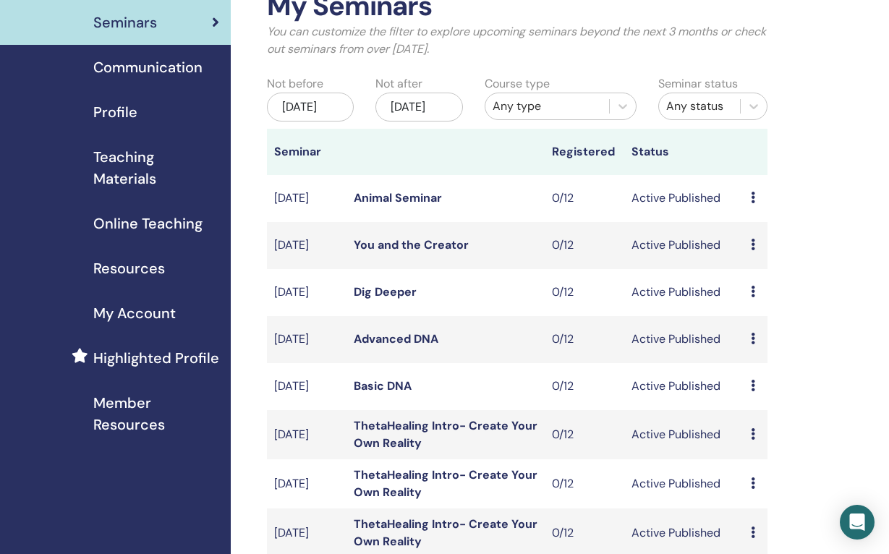
click at [751, 297] on icon at bounding box center [753, 292] width 4 height 12
click at [754, 331] on li "Preview" at bounding box center [762, 323] width 78 height 22
click at [752, 297] on icon at bounding box center [753, 292] width 4 height 12
click at [757, 318] on link "Preview" at bounding box center [756, 319] width 41 height 15
